Goal: Task Accomplishment & Management: Manage account settings

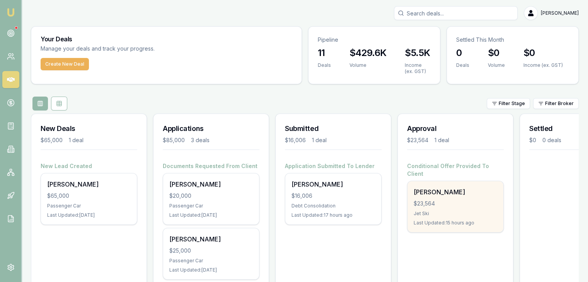
click at [430, 211] on div "Jet Ski" at bounding box center [454, 214] width 83 height 6
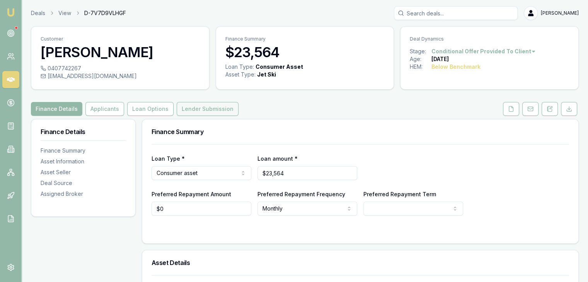
click at [189, 111] on button "Lender Submission" at bounding box center [208, 109] width 62 height 14
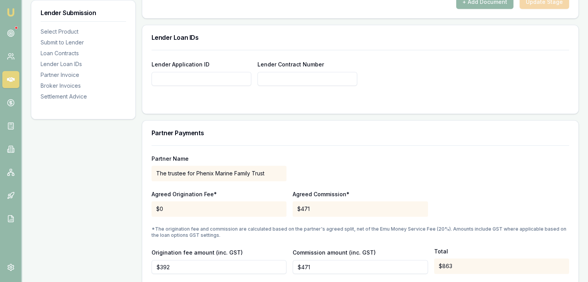
scroll to position [696, 0]
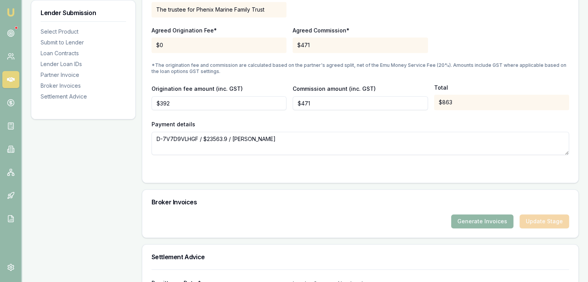
click at [483, 223] on button "Generate Invoices" at bounding box center [482, 221] width 62 height 14
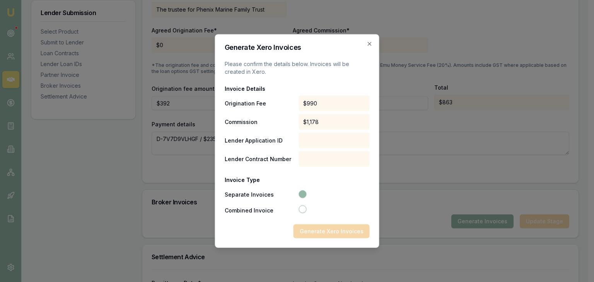
click at [301, 209] on button "Combined Invoice" at bounding box center [302, 210] width 8 height 8
radio input "false"
radio input "true"
click at [301, 193] on button "Separate Invoices" at bounding box center [302, 194] width 8 height 8
radio input "true"
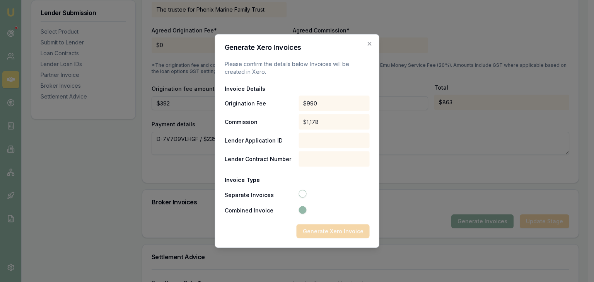
radio input "false"
click at [369, 41] on icon "button" at bounding box center [369, 44] width 6 height 6
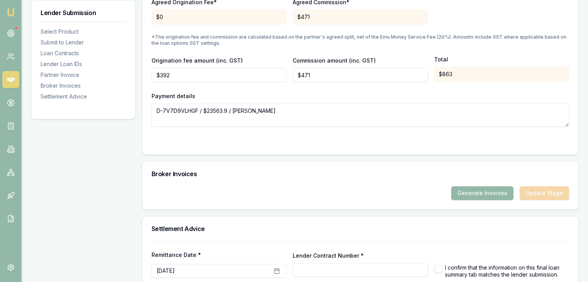
scroll to position [766, 0]
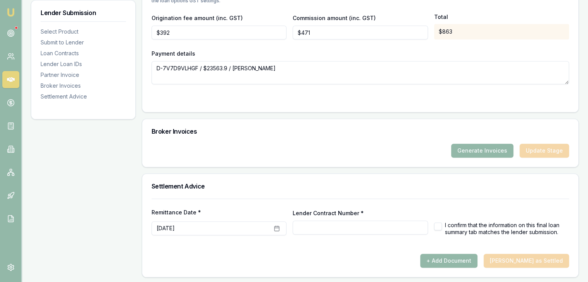
click at [303, 229] on input "Lender Contract Number *" at bounding box center [360, 228] width 135 height 14
paste input "CL3060510"
type input "CL3060510"
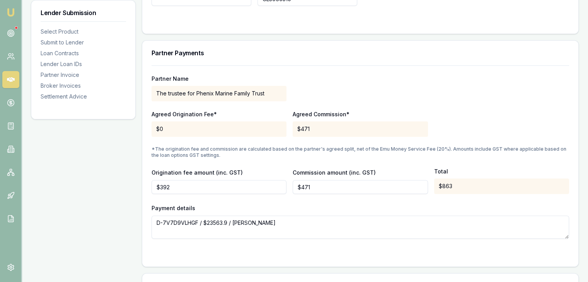
scroll to position [457, 0]
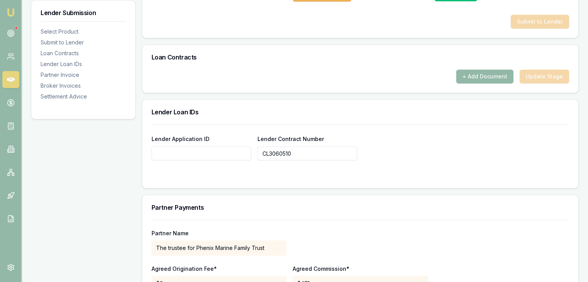
type input "CL3060510"
click at [163, 154] on input "Lender Application ID" at bounding box center [201, 153] width 100 height 14
paste input "CL3060510"
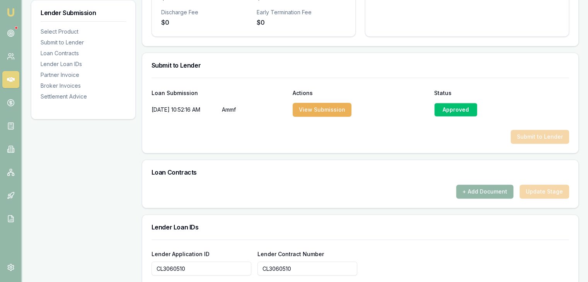
scroll to position [341, 0]
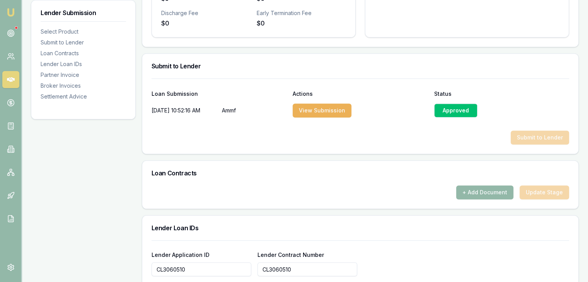
type input "CL3060510"
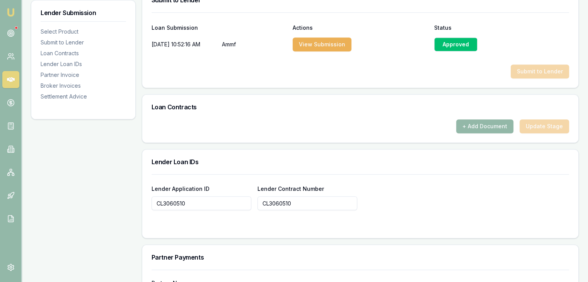
scroll to position [418, 0]
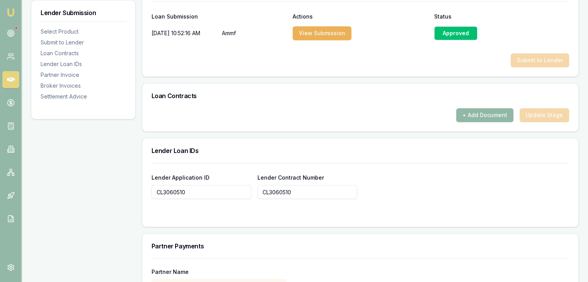
click at [481, 115] on button "+ Add Document" at bounding box center [484, 115] width 57 height 14
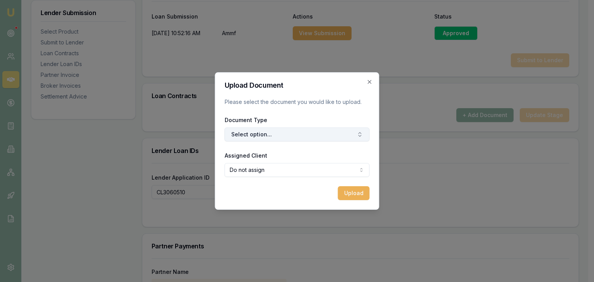
click at [278, 137] on button "Select option..." at bounding box center [297, 135] width 145 height 14
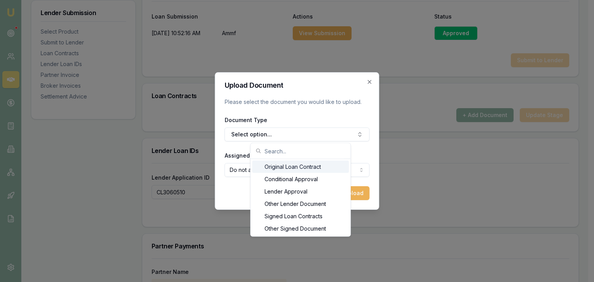
click at [281, 166] on div "Original Loan Contract" at bounding box center [300, 167] width 97 height 12
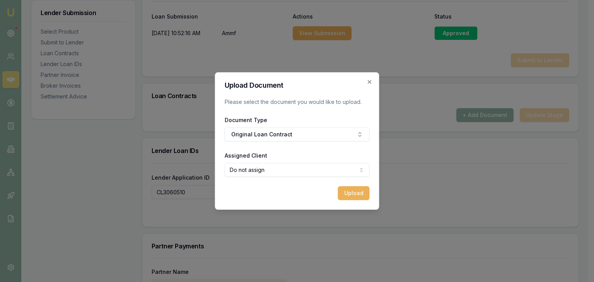
select select "U-AA5CD93GMH"
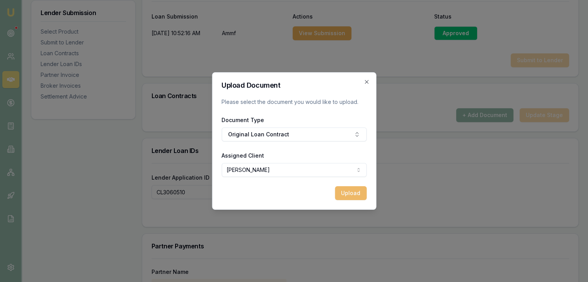
click at [349, 193] on button "Upload" at bounding box center [351, 193] width 32 height 14
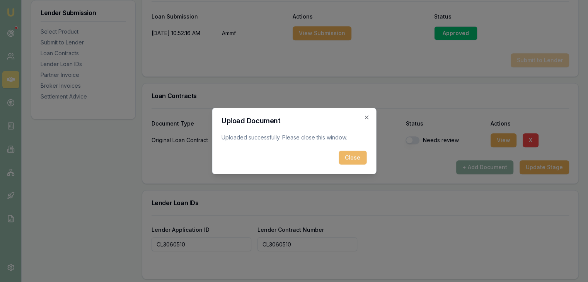
click at [355, 157] on button "Close" at bounding box center [353, 158] width 28 height 14
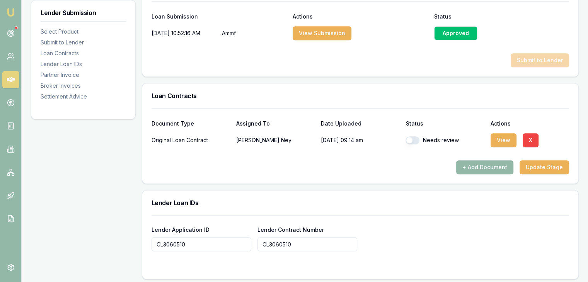
click at [417, 138] on button "button" at bounding box center [412, 140] width 14 height 8
checkbox input "true"
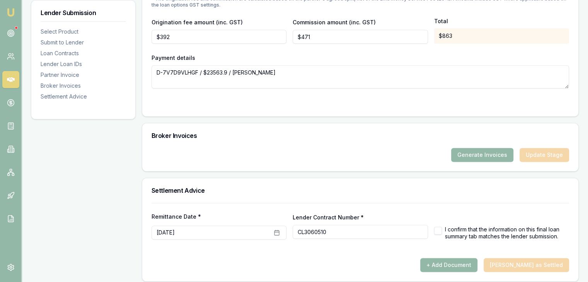
scroll to position [818, 0]
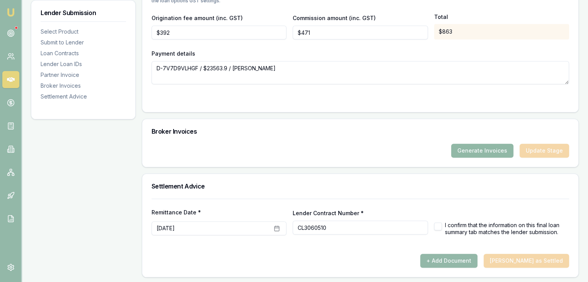
click at [476, 149] on button "Generate Invoices" at bounding box center [482, 151] width 62 height 14
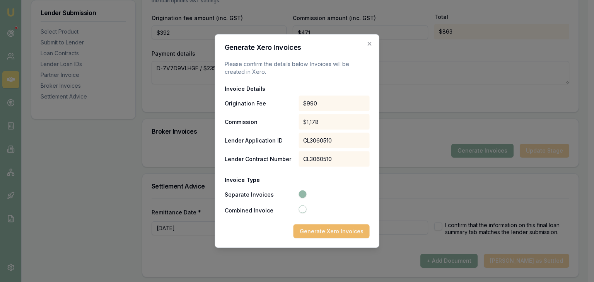
click at [326, 231] on button "Generate Xero Invoices" at bounding box center [331, 232] width 76 height 14
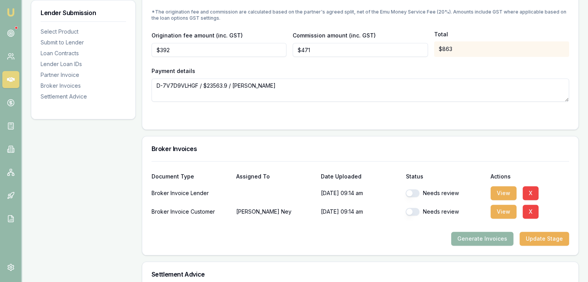
scroll to position [889, 0]
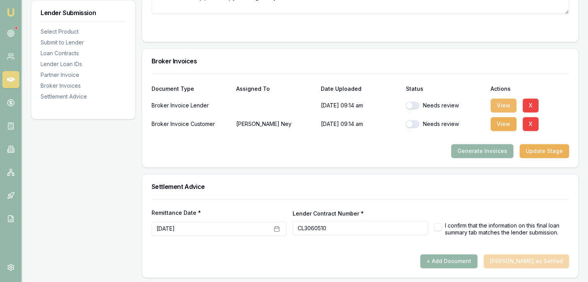
click at [499, 101] on button "View" at bounding box center [503, 106] width 26 height 14
click at [505, 121] on button "View" at bounding box center [503, 124] width 26 height 14
click at [415, 122] on button "button" at bounding box center [412, 124] width 14 height 8
checkbox input "true"
click at [417, 105] on button "button" at bounding box center [412, 106] width 14 height 8
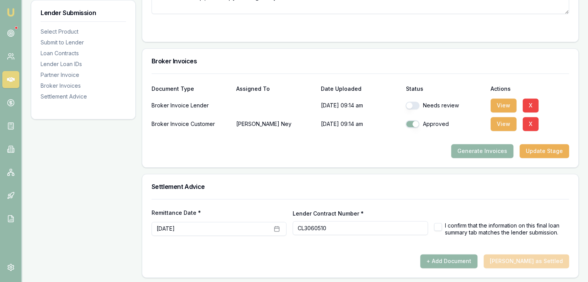
checkbox input "true"
click at [559, 147] on button "Update Stage" at bounding box center [543, 151] width 49 height 14
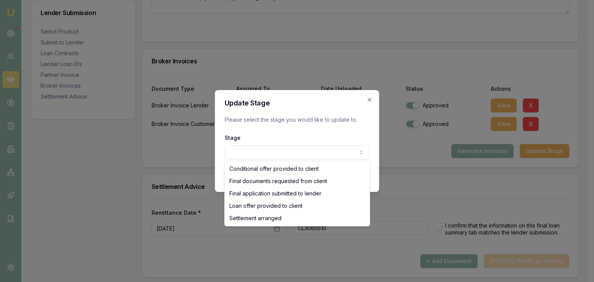
select select "SETTLEMENT_ARRANGED"
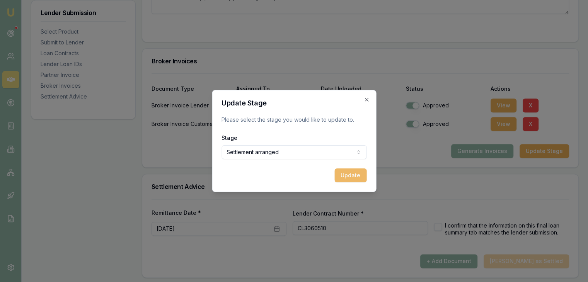
click at [349, 175] on button "Update" at bounding box center [350, 175] width 32 height 14
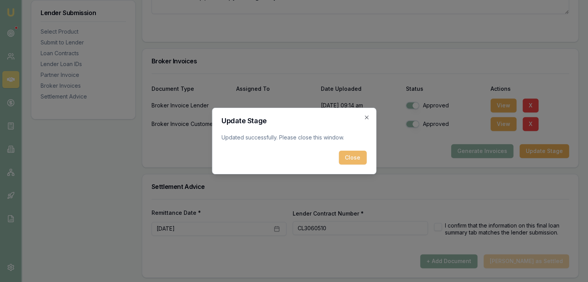
click at [352, 162] on button "Close" at bounding box center [353, 158] width 28 height 14
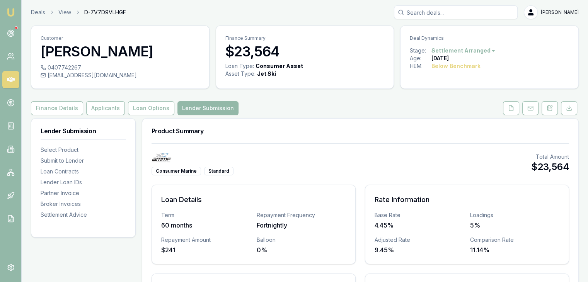
scroll to position [0, 0]
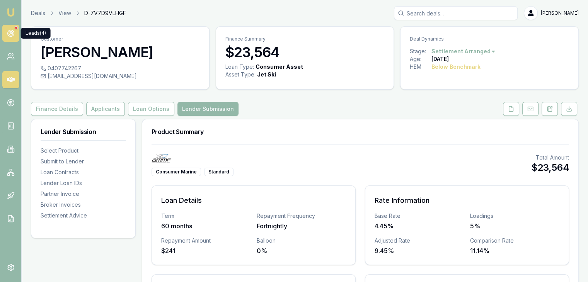
click at [10, 30] on circle at bounding box center [10, 33] width 7 height 7
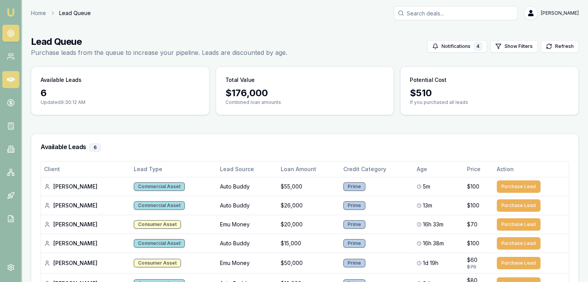
click at [10, 78] on icon at bounding box center [11, 79] width 8 height 5
